Goal: Task Accomplishment & Management: Manage account settings

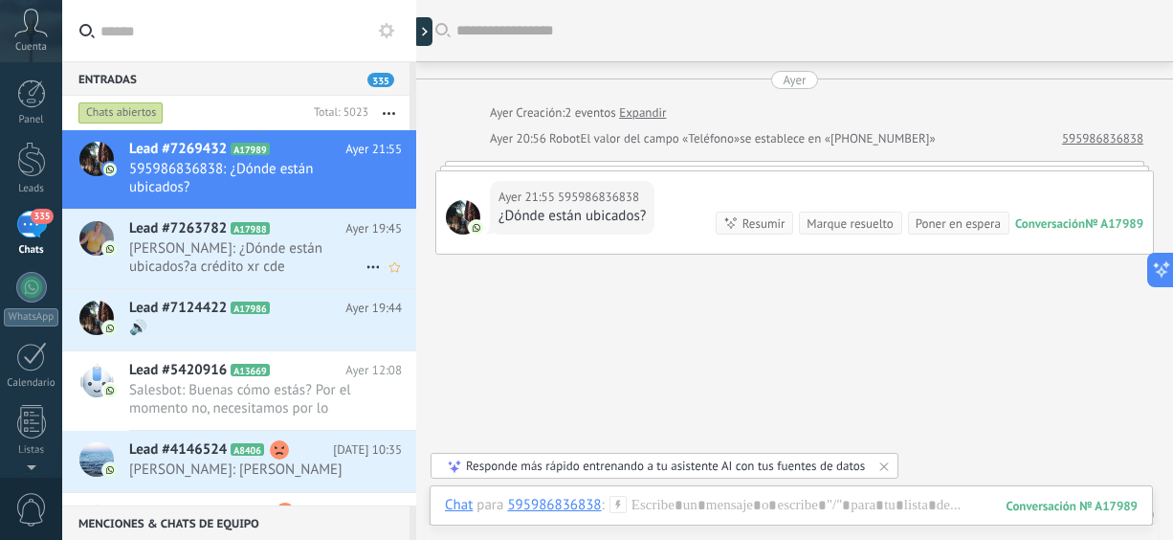
click at [188, 244] on span "[PERSON_NAME]: ¿Dónde están ubicados?a crédito xr cde" at bounding box center [247, 257] width 236 height 36
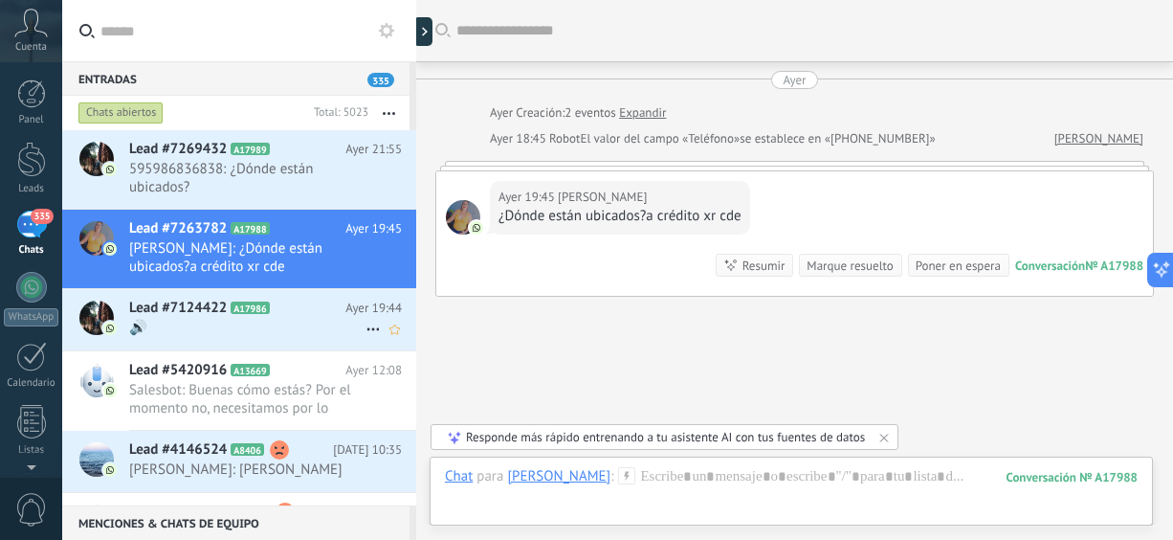
click at [192, 339] on div "Lead #7124422 A17986 [DATE] 19:44 🔊" at bounding box center [272, 319] width 287 height 60
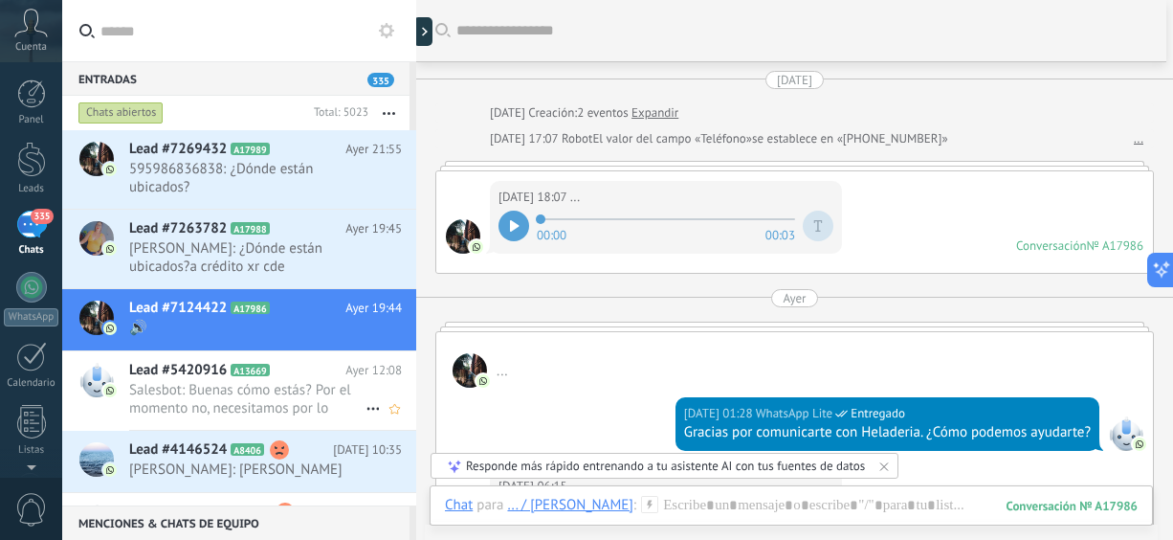
click at [190, 401] on span "Salesbot: Buenas cómo estás? Por el momento no, necesitamos por lo menos 6 meses" at bounding box center [247, 399] width 236 height 36
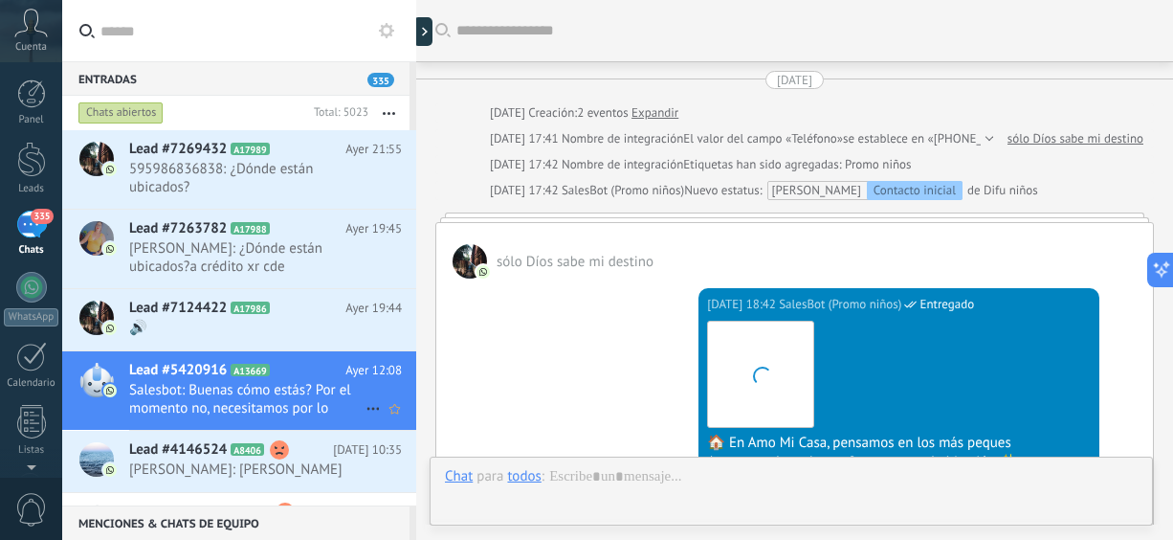
scroll to position [4256, 0]
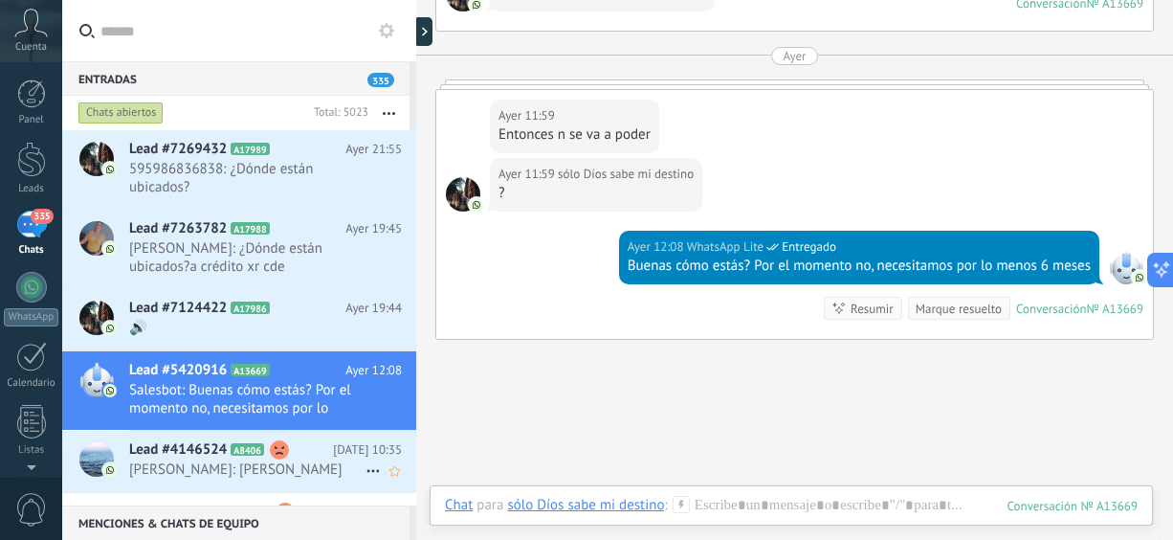
click at [192, 475] on span "[PERSON_NAME]: [PERSON_NAME]" at bounding box center [247, 469] width 236 height 18
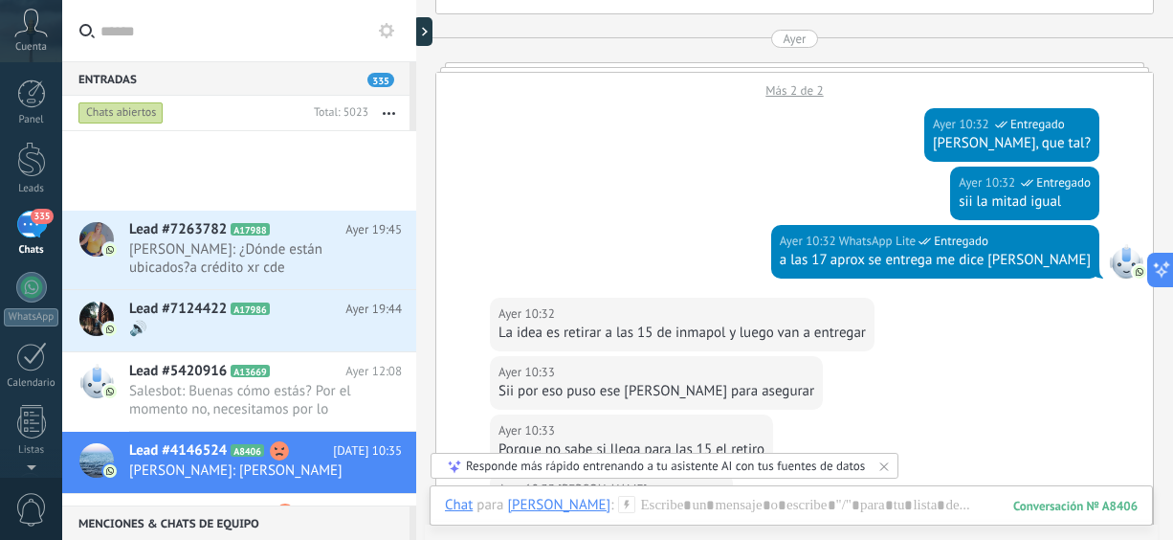
scroll to position [329, 0]
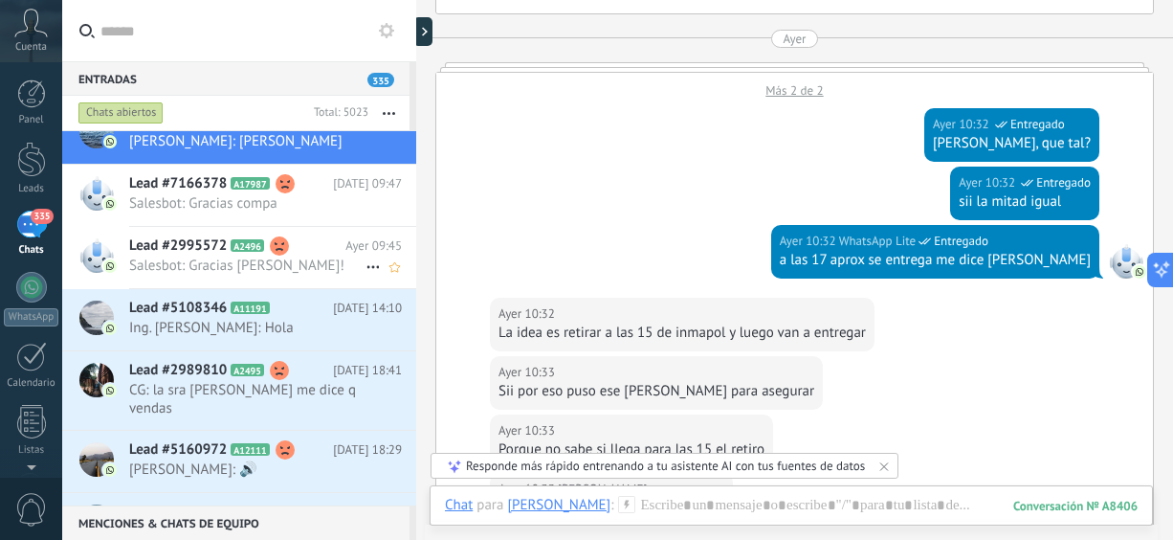
click at [253, 257] on span "Salesbot: Gracias [PERSON_NAME]!" at bounding box center [247, 266] width 236 height 18
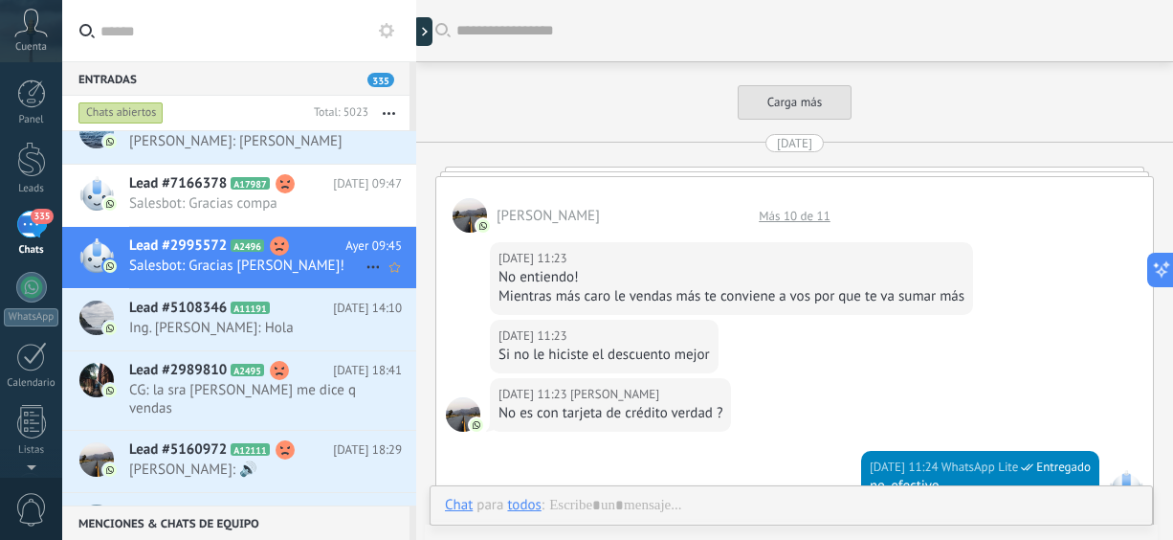
scroll to position [2154, 0]
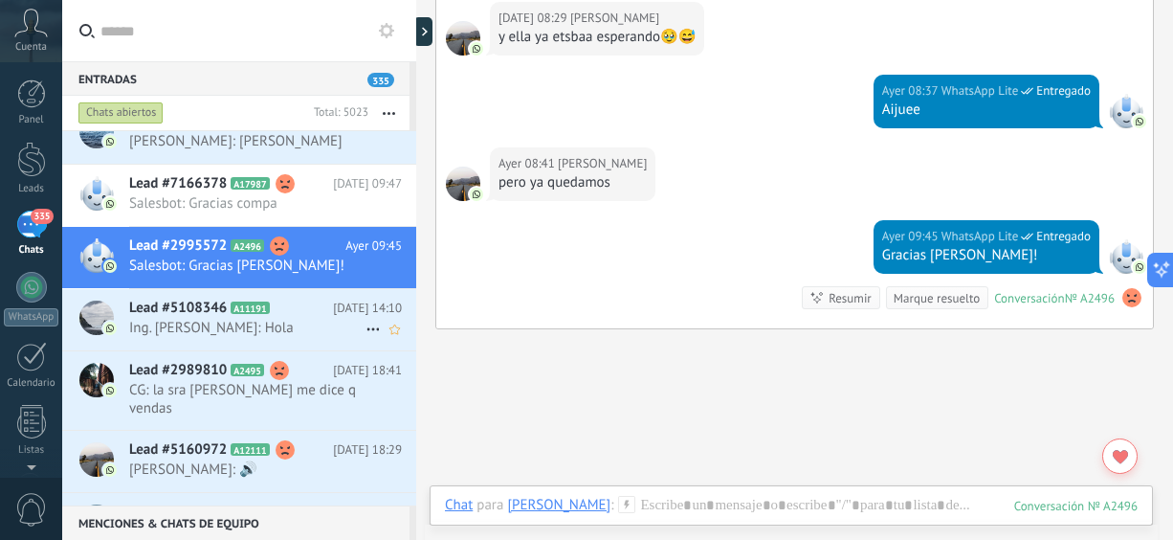
click at [238, 324] on span "Ing. [PERSON_NAME]: Hola" at bounding box center [247, 328] width 236 height 18
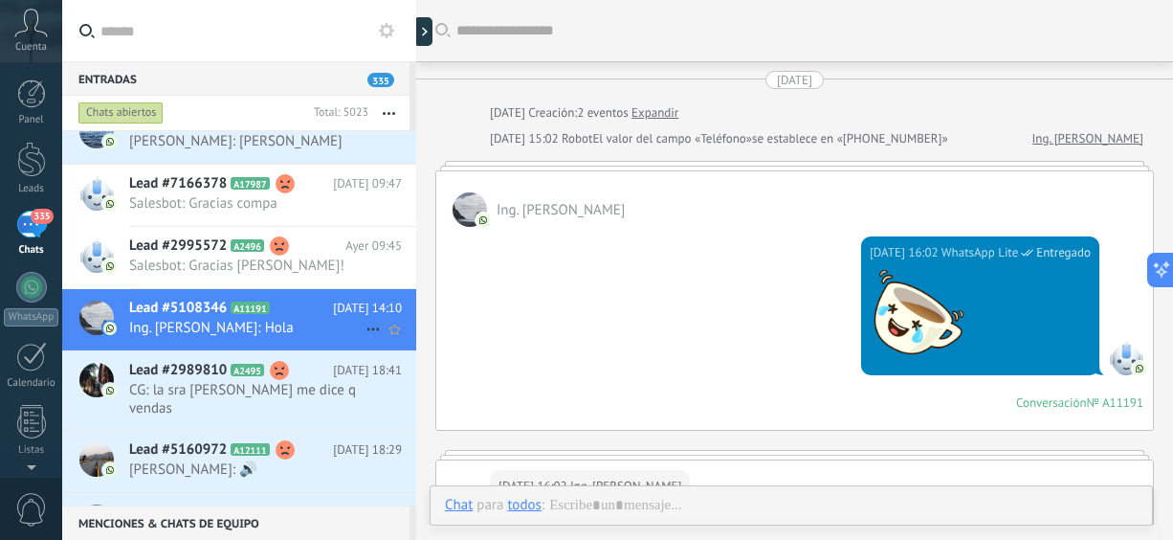
scroll to position [1418, 0]
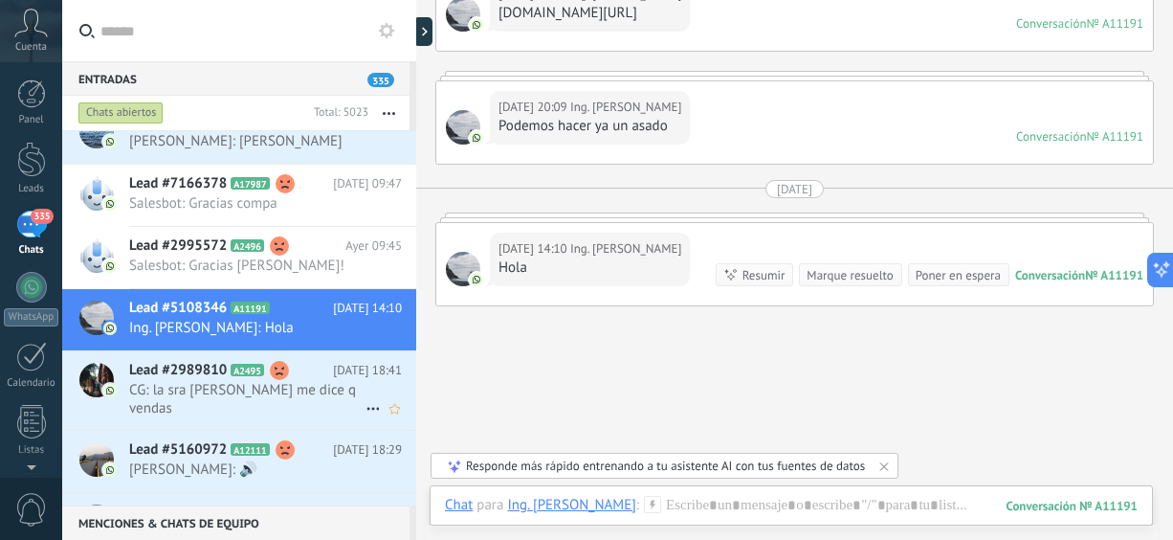
click at [294, 381] on span "CG: la sra [PERSON_NAME] me dice q vendas" at bounding box center [247, 399] width 236 height 36
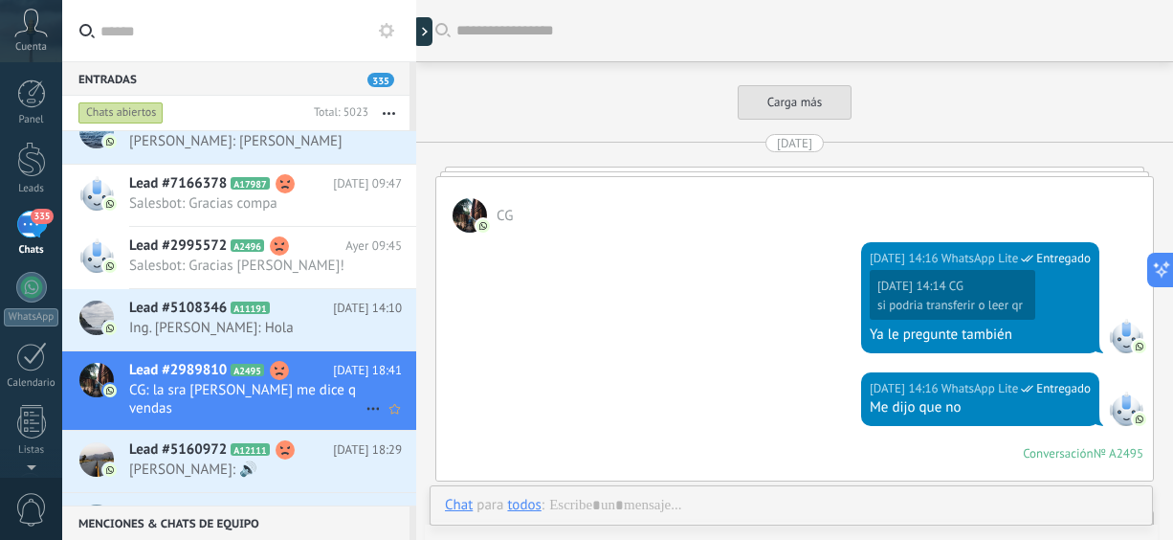
scroll to position [2894, 0]
